Goal: Communication & Community: Participate in discussion

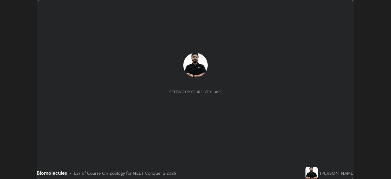
scroll to position [179, 391]
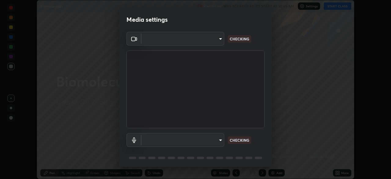
type input "718deecf834a2402e9859888758a2701a1d92989cf10273566d2a6ce3300f65d"
type input "communications"
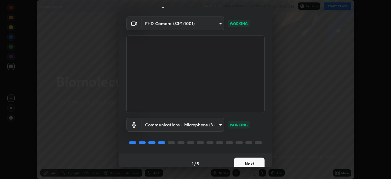
scroll to position [21, 0]
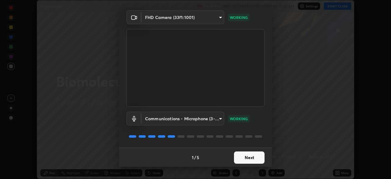
click at [242, 154] on button "Next" at bounding box center [249, 157] width 31 height 12
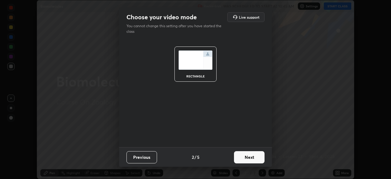
scroll to position [0, 0]
click at [242, 157] on button "Next" at bounding box center [249, 157] width 31 height 12
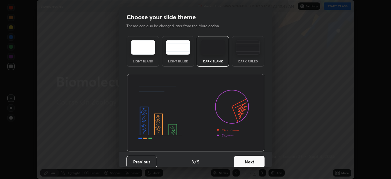
click at [242, 160] on button "Next" at bounding box center [249, 161] width 31 height 12
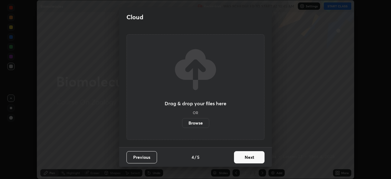
click at [242, 159] on button "Next" at bounding box center [249, 157] width 31 height 12
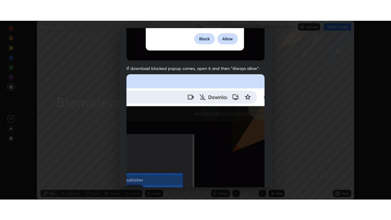
scroll to position [146, 0]
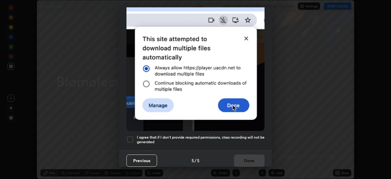
click at [131, 136] on div at bounding box center [129, 139] width 7 height 7
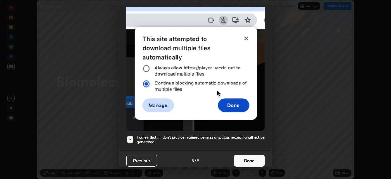
click at [240, 157] on button "Done" at bounding box center [249, 160] width 31 height 12
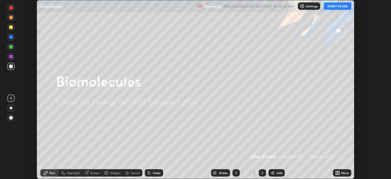
click at [330, 7] on button "START CLASS" at bounding box center [337, 5] width 27 height 7
click at [338, 171] on icon at bounding box center [339, 172] width 2 height 2
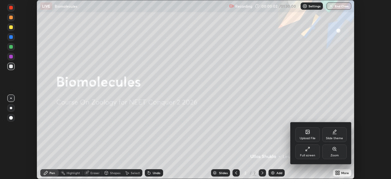
click at [309, 150] on icon at bounding box center [307, 148] width 5 height 5
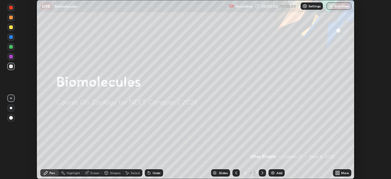
scroll to position [220, 391]
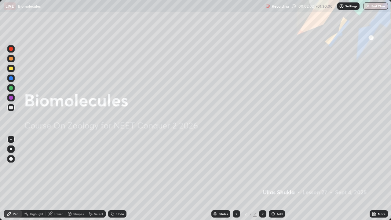
click at [271, 178] on img at bounding box center [272, 213] width 5 height 5
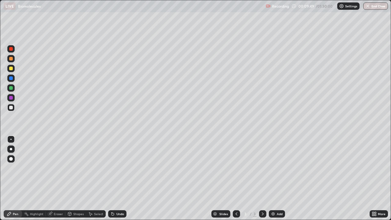
click at [11, 149] on div at bounding box center [11, 149] width 2 height 2
click at [13, 70] on div at bounding box center [11, 69] width 4 height 4
click at [116, 178] on div "Undo" at bounding box center [120, 213] width 8 height 3
click at [117, 178] on div "Undo" at bounding box center [120, 213] width 8 height 3
click at [272, 178] on img at bounding box center [272, 213] width 5 height 5
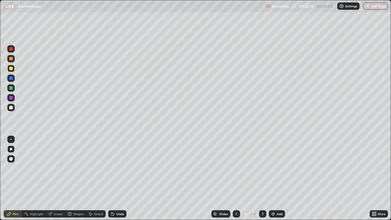
click at [16, 161] on div at bounding box center [11, 159] width 10 height 10
click at [11, 149] on div at bounding box center [11, 149] width 2 height 2
click at [115, 178] on div "Undo" at bounding box center [117, 213] width 18 height 7
click at [116, 178] on div "Undo" at bounding box center [120, 213] width 8 height 3
click at [121, 178] on div "Undo" at bounding box center [120, 213] width 8 height 3
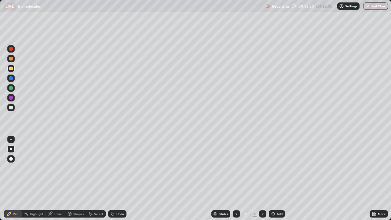
click at [118, 178] on div "Undo" at bounding box center [120, 213] width 8 height 3
click at [310, 178] on div "Slides 4 / 4 Add" at bounding box center [247, 214] width 243 height 12
click at [324, 178] on div "Slides 4 / 4 Add" at bounding box center [247, 214] width 243 height 12
click at [274, 178] on img at bounding box center [272, 213] width 5 height 5
click at [113, 178] on icon at bounding box center [112, 213] width 5 height 5
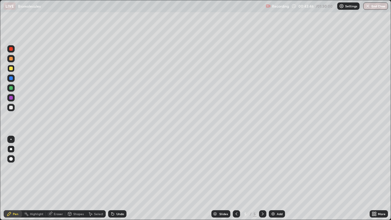
click at [111, 178] on icon at bounding box center [111, 212] width 1 height 1
click at [116, 178] on div "Undo" at bounding box center [117, 213] width 18 height 7
click at [11, 109] on div at bounding box center [11, 108] width 4 height 4
click at [10, 69] on div at bounding box center [11, 69] width 4 height 4
click at [11, 139] on div at bounding box center [10, 139] width 1 height 1
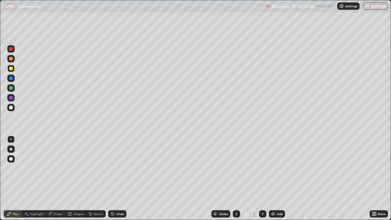
click at [11, 149] on div at bounding box center [11, 149] width 2 height 2
click at [10, 139] on div at bounding box center [10, 139] width 1 height 1
click at [120, 178] on div "Undo" at bounding box center [120, 213] width 8 height 3
click at [14, 149] on div at bounding box center [10, 148] width 7 height 7
click at [11, 139] on div at bounding box center [10, 139] width 1 height 1
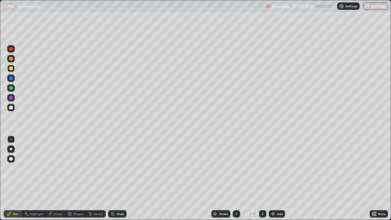
click at [273, 178] on img at bounding box center [272, 213] width 5 height 5
click at [11, 150] on div at bounding box center [11, 149] width 2 height 2
click at [119, 178] on div "Undo" at bounding box center [120, 213] width 8 height 3
click at [120, 178] on div "Undo" at bounding box center [120, 213] width 8 height 3
click at [274, 178] on img at bounding box center [272, 213] width 5 height 5
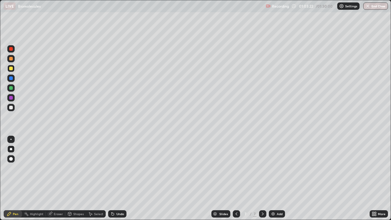
click at [116, 178] on div "Undo" at bounding box center [117, 213] width 18 height 7
click at [10, 139] on div at bounding box center [10, 139] width 1 height 1
click at [11, 107] on div at bounding box center [11, 108] width 4 height 4
click at [11, 150] on div at bounding box center [11, 149] width 2 height 2
click at [11, 68] on div at bounding box center [11, 69] width 4 height 4
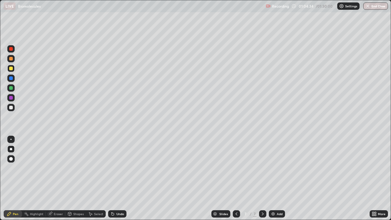
click at [11, 139] on div at bounding box center [10, 139] width 1 height 1
click at [11, 107] on div at bounding box center [11, 108] width 4 height 4
click at [12, 149] on div at bounding box center [11, 149] width 2 height 2
click at [12, 70] on div at bounding box center [11, 69] width 4 height 4
click at [273, 178] on img at bounding box center [272, 213] width 5 height 5
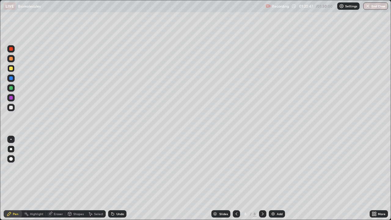
click at [272, 178] on img at bounding box center [272, 213] width 5 height 5
click at [369, 7] on img "button" at bounding box center [367, 6] width 5 height 5
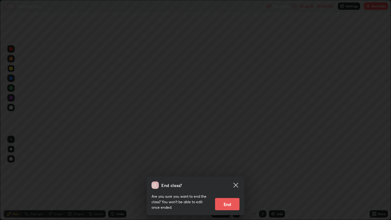
click at [226, 178] on button "End" at bounding box center [227, 204] width 24 height 12
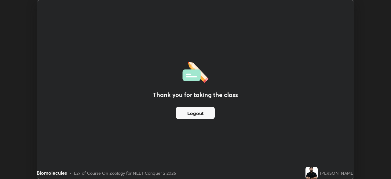
scroll to position [30343, 30131]
